Goal: Transaction & Acquisition: Purchase product/service

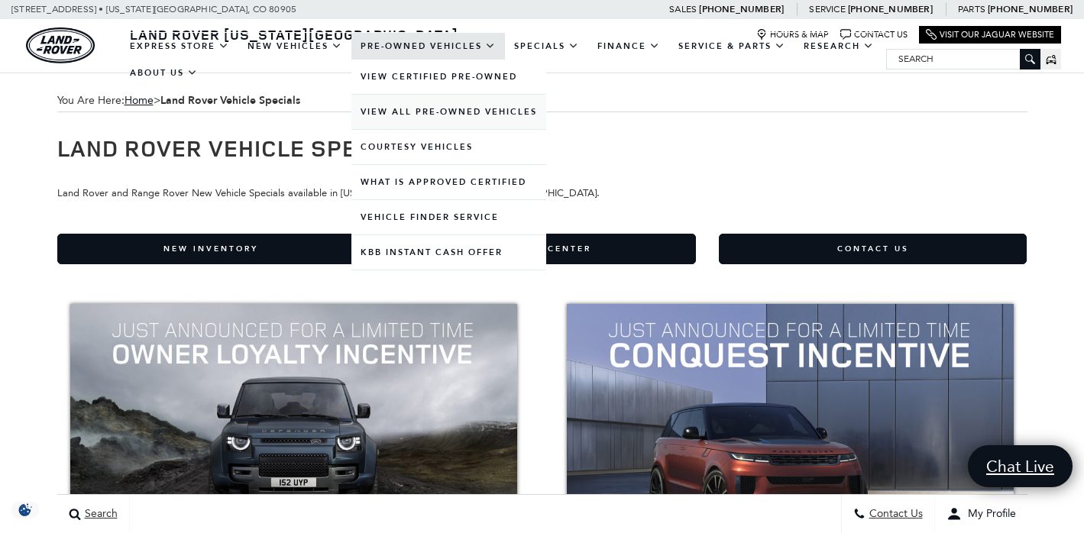
click at [420, 124] on link "View All Pre-Owned Vehicles" at bounding box center [449, 112] width 195 height 34
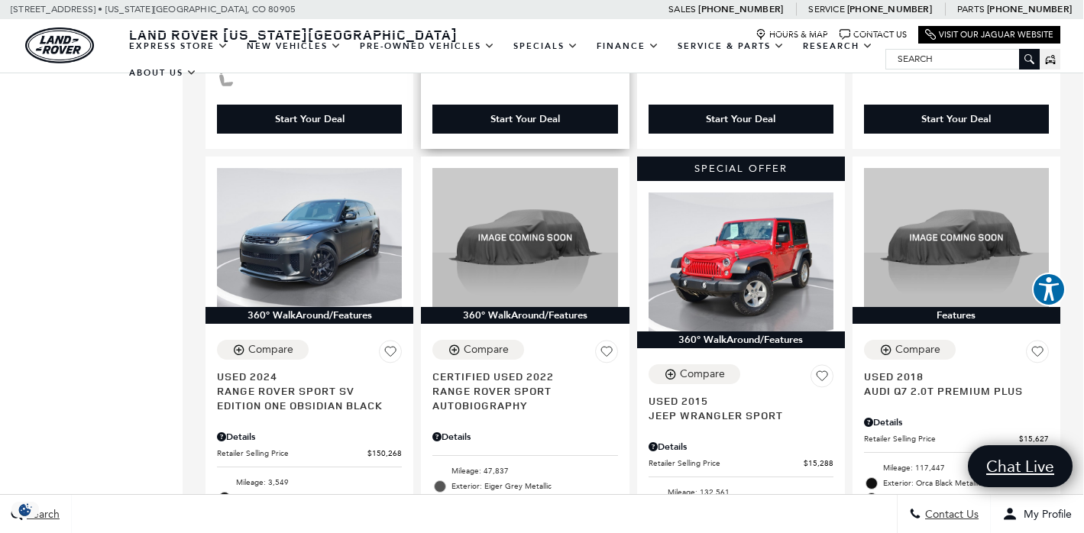
scroll to position [1956, 1]
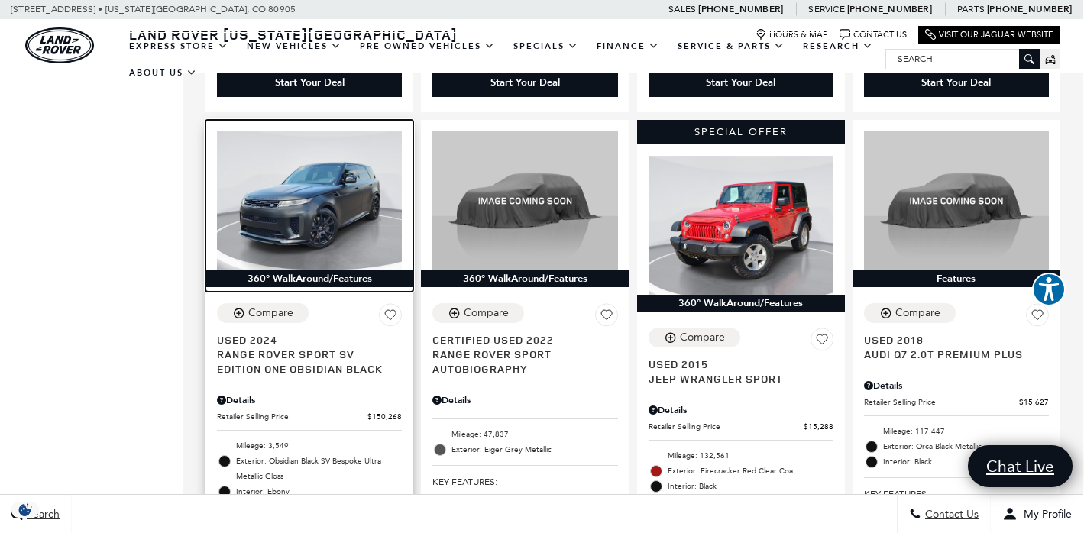
click at [310, 184] on img at bounding box center [309, 200] width 185 height 139
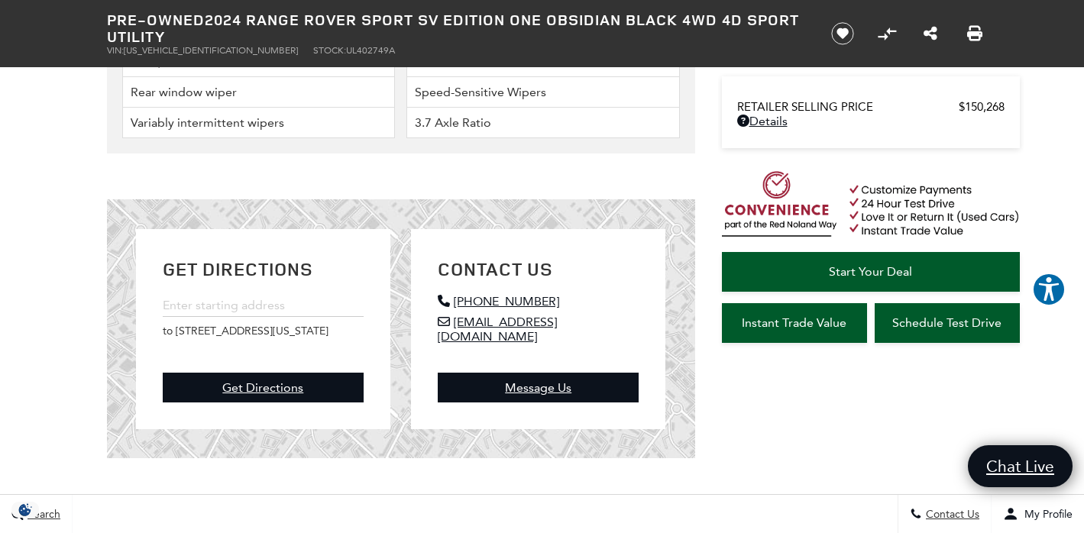
scroll to position [4527, 0]
